Goal: Transaction & Acquisition: Purchase product/service

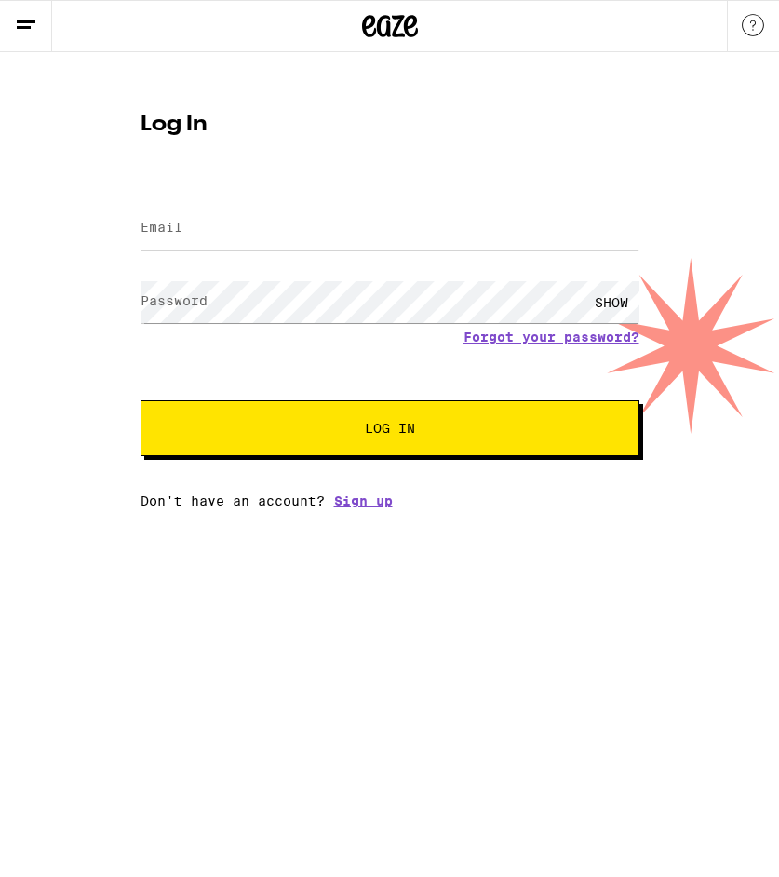
click at [382, 231] on input "Email" at bounding box center [390, 229] width 499 height 42
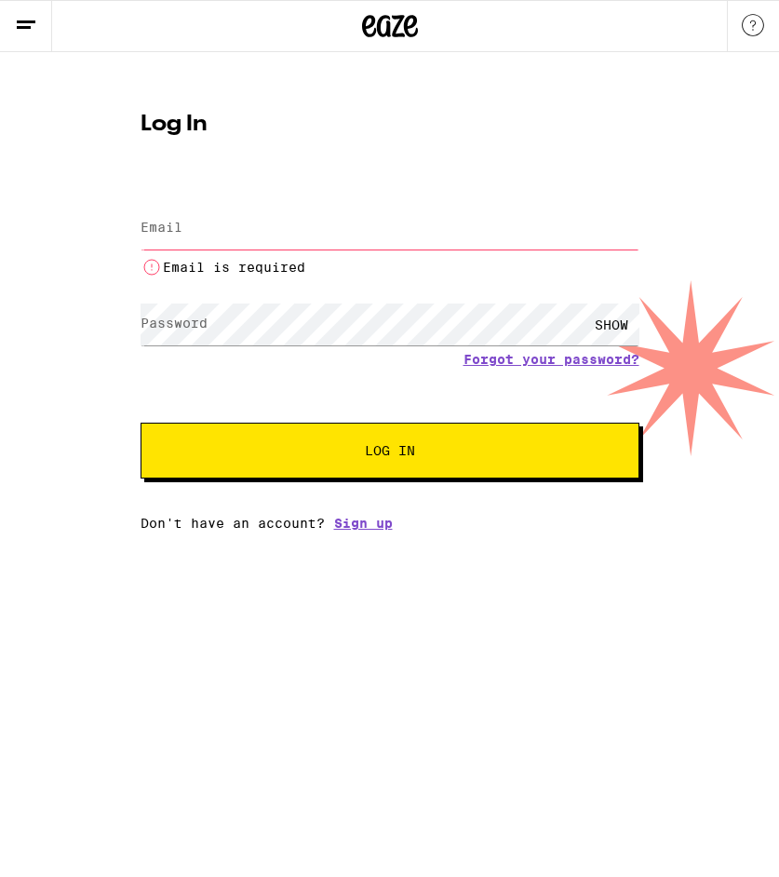
click at [370, 235] on input "Email" at bounding box center [390, 229] width 499 height 42
type input "[EMAIL_ADDRESS][DOMAIN_NAME]"
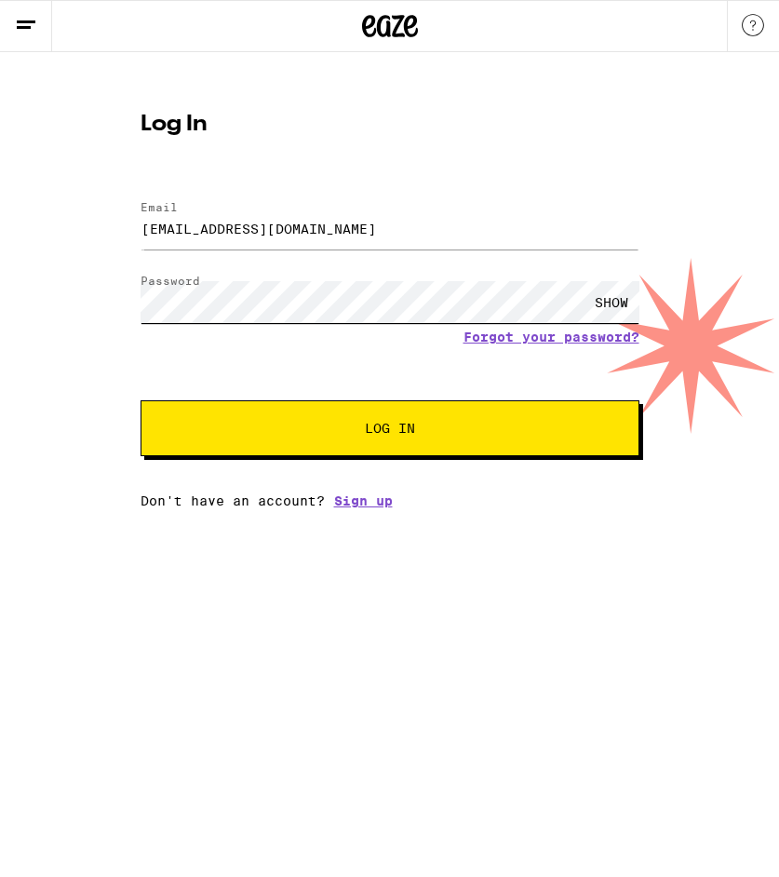
click at [141, 400] on button "Log In" at bounding box center [390, 428] width 499 height 56
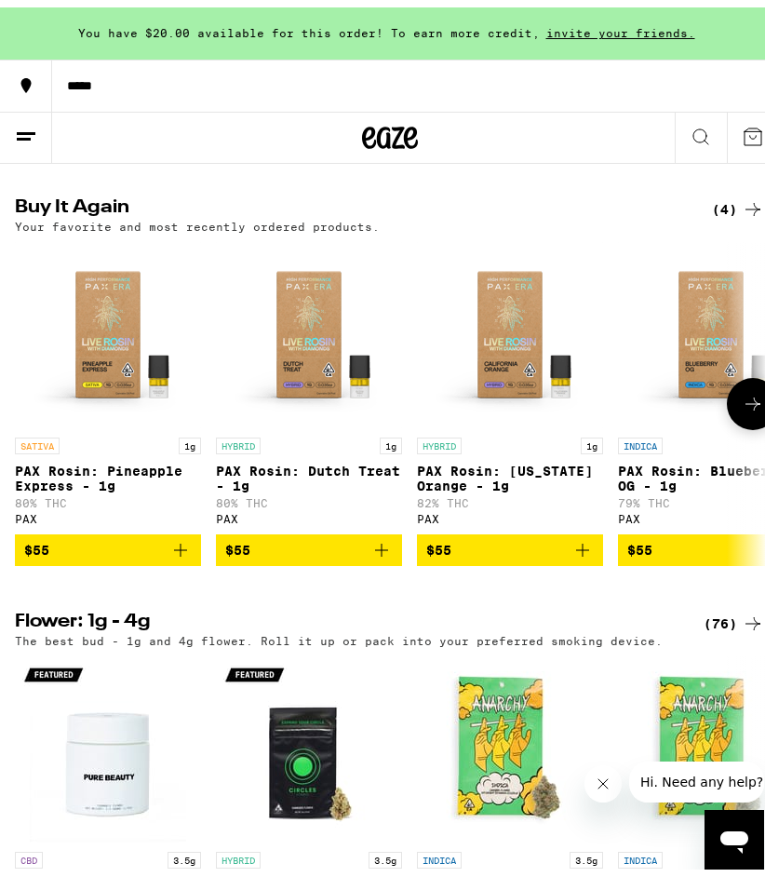
scroll to position [1438, 0]
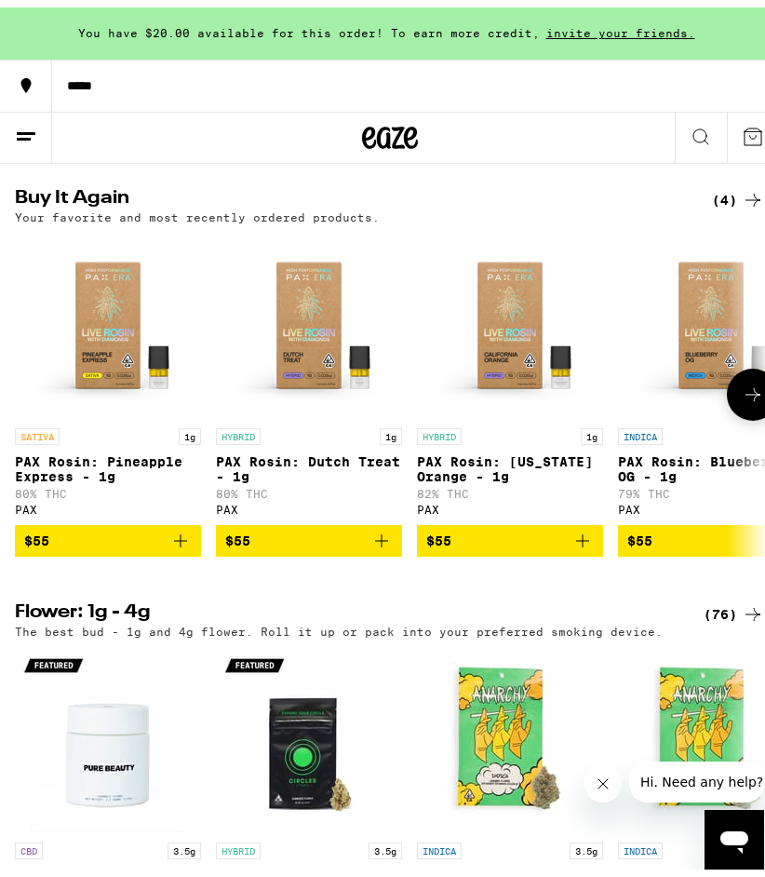
click at [742, 399] on icon at bounding box center [753, 387] width 22 height 22
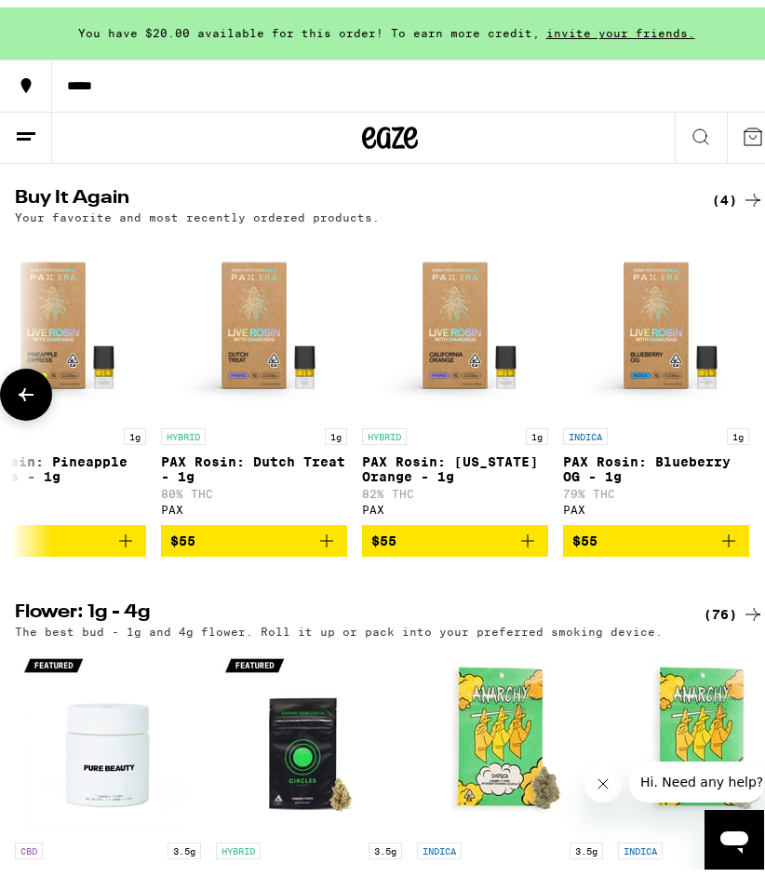
scroll to position [0, 69]
click at [36, 399] on icon at bounding box center [26, 387] width 22 height 22
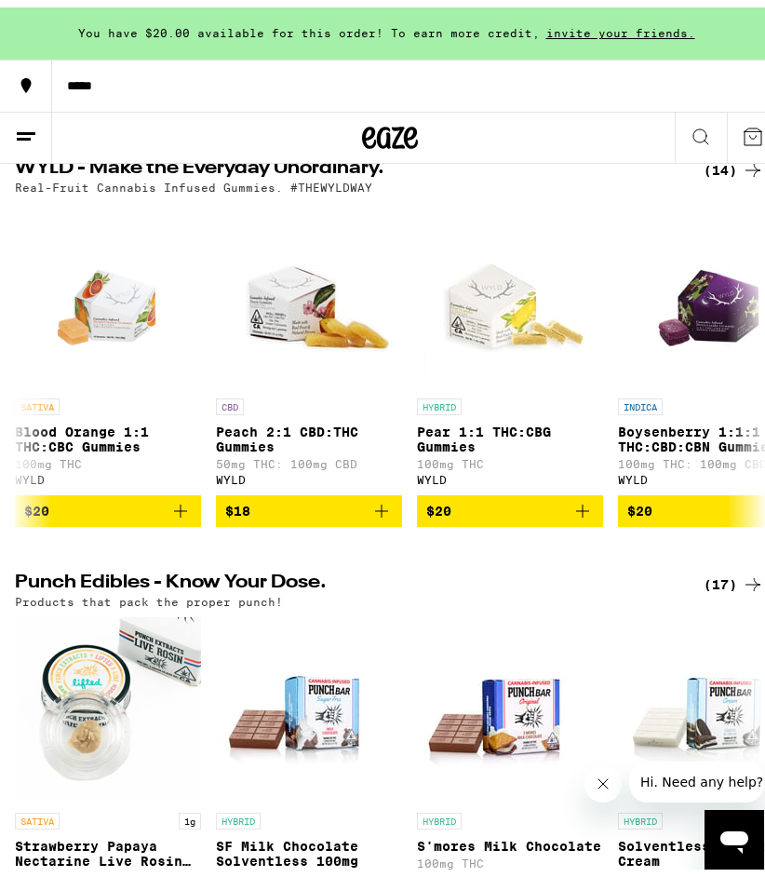
scroll to position [0, 0]
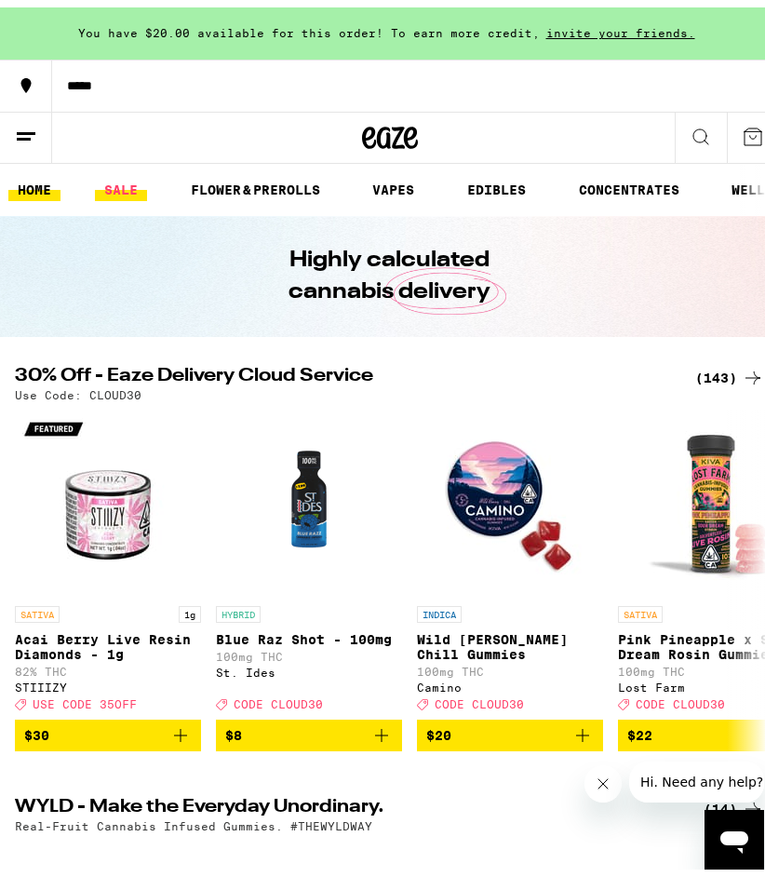
click at [125, 177] on link "SALE" at bounding box center [121, 182] width 52 height 22
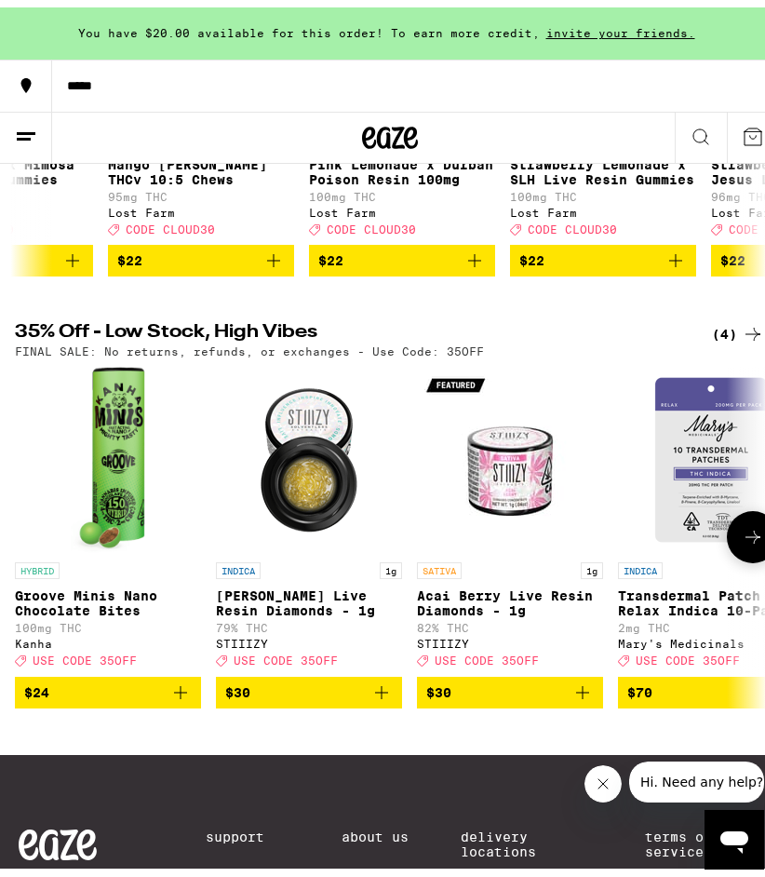
scroll to position [440, 0]
